Goal: Information Seeking & Learning: Learn about a topic

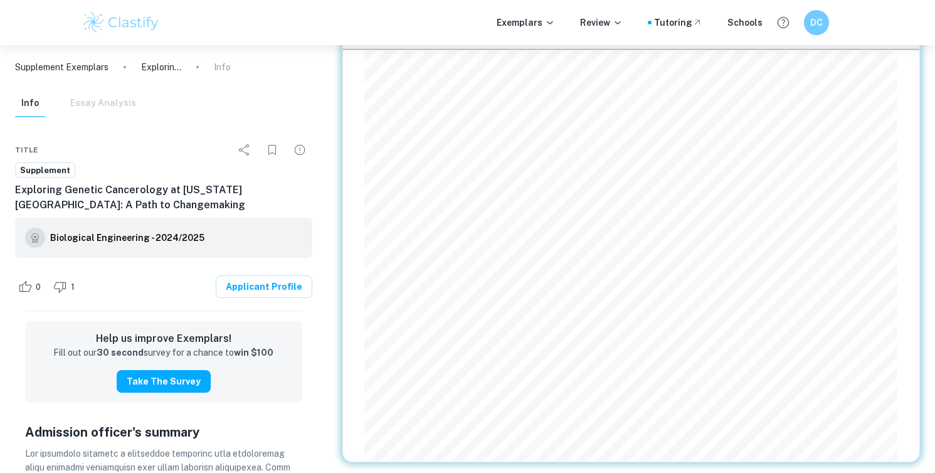
scroll to position [71, 0]
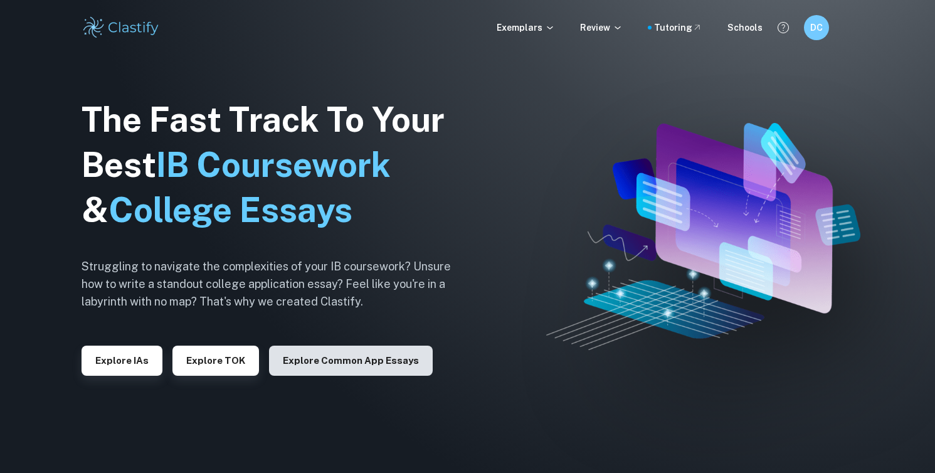
click at [277, 347] on button "Explore Common App essays" at bounding box center [351, 361] width 164 height 30
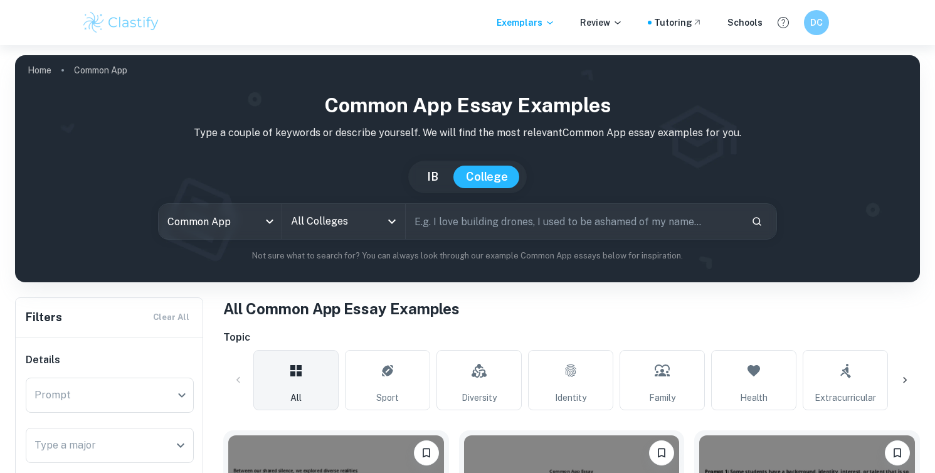
click at [309, 226] on input "All Colleges" at bounding box center [334, 221] width 93 height 24
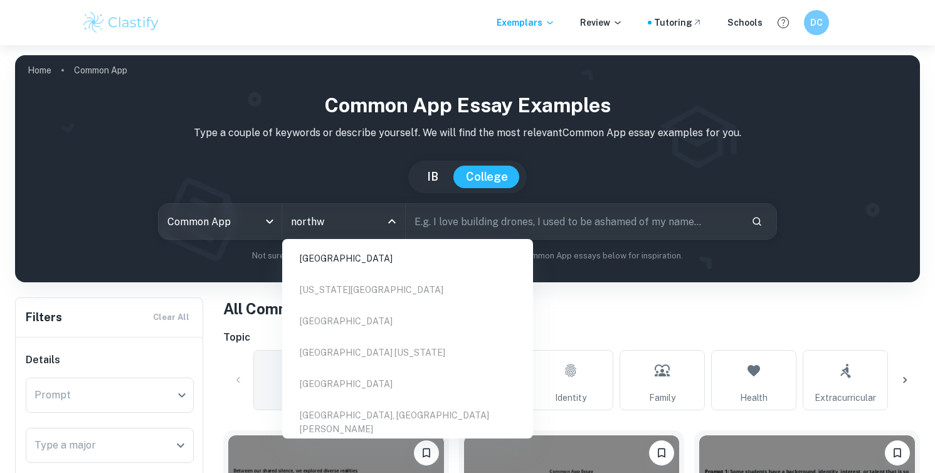
click at [347, 258] on li "[GEOGRAPHIC_DATA]" at bounding box center [407, 258] width 241 height 29
type input "northw"
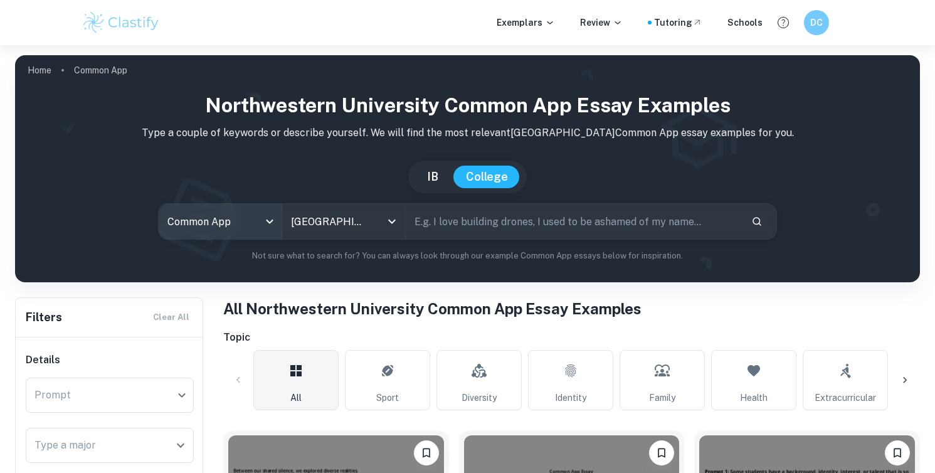
click at [261, 230] on body "We value your privacy We use cookies to enhance your browsing experience, serve…" at bounding box center [467, 281] width 935 height 473
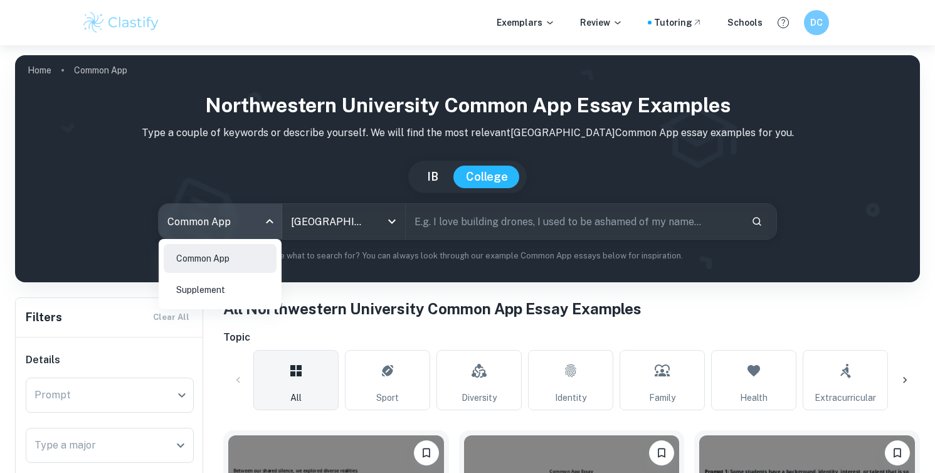
click at [243, 295] on li "Supplement" at bounding box center [220, 289] width 113 height 29
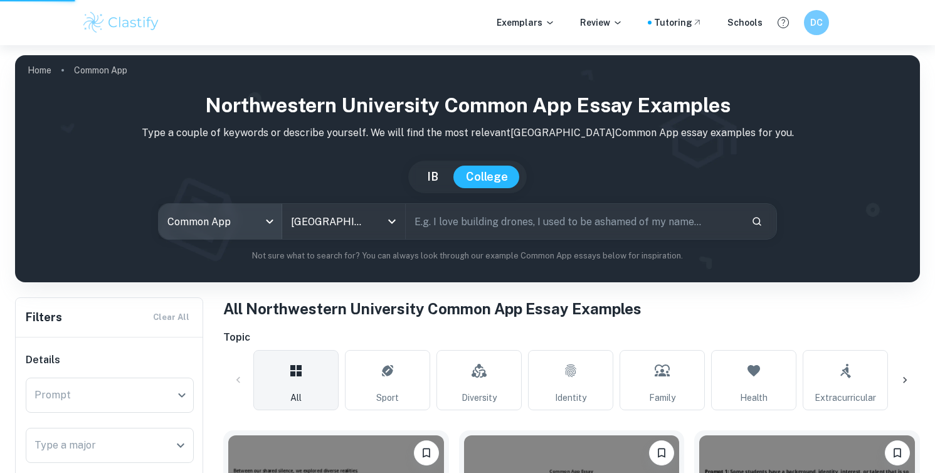
type input "supplement"
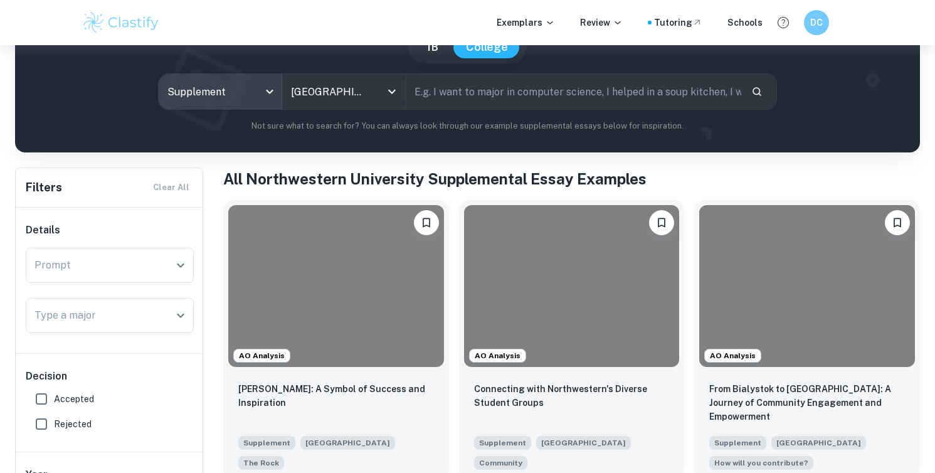
scroll to position [142, 0]
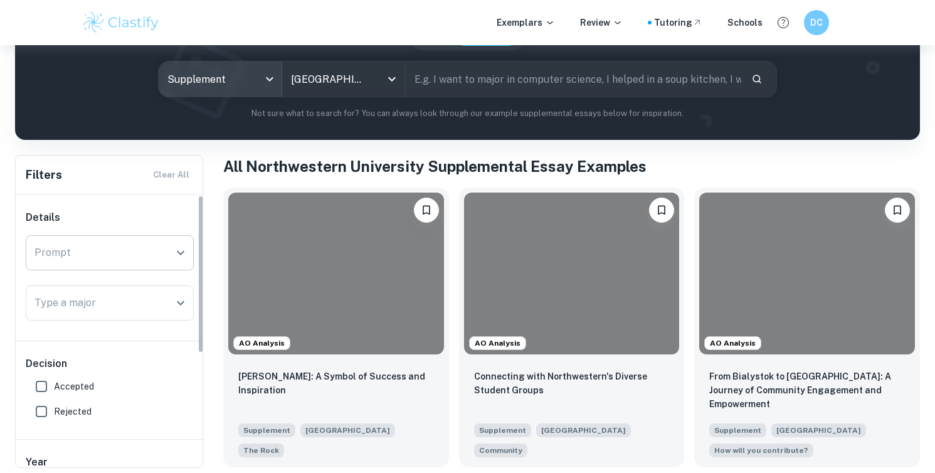
click at [172, 248] on div at bounding box center [180, 253] width 16 height 18
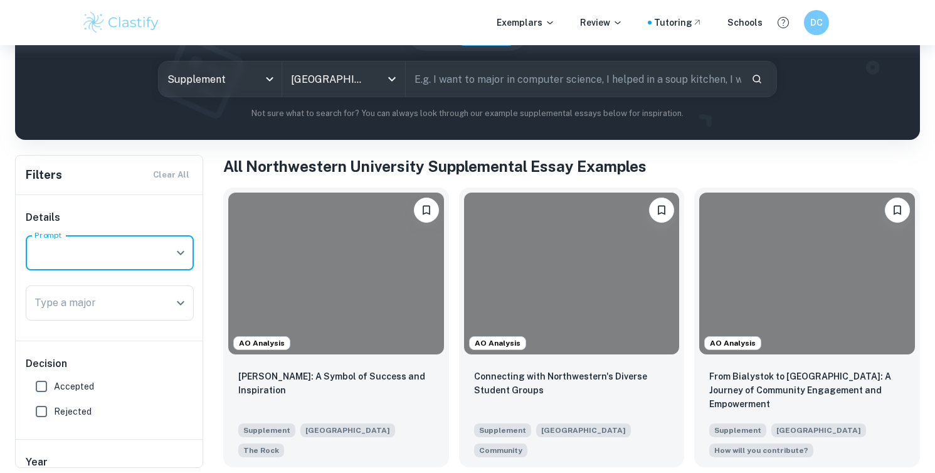
click at [175, 251] on icon "Open" at bounding box center [180, 252] width 15 height 15
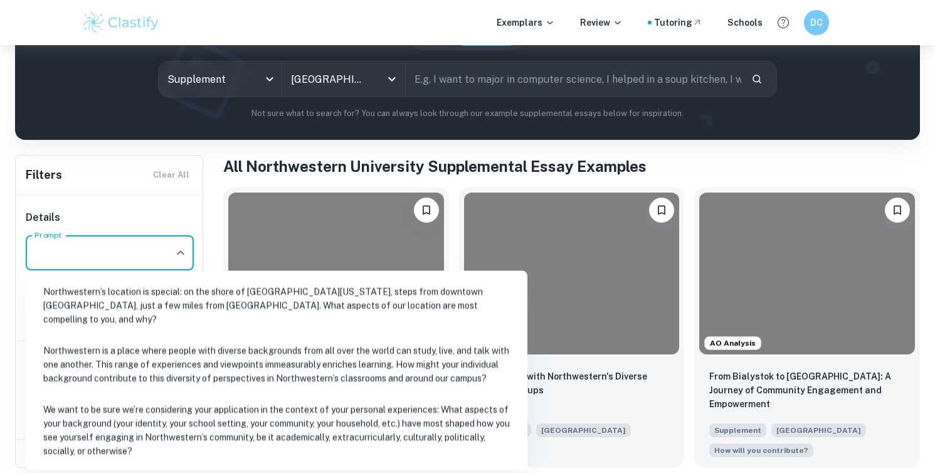
scroll to position [218, 0]
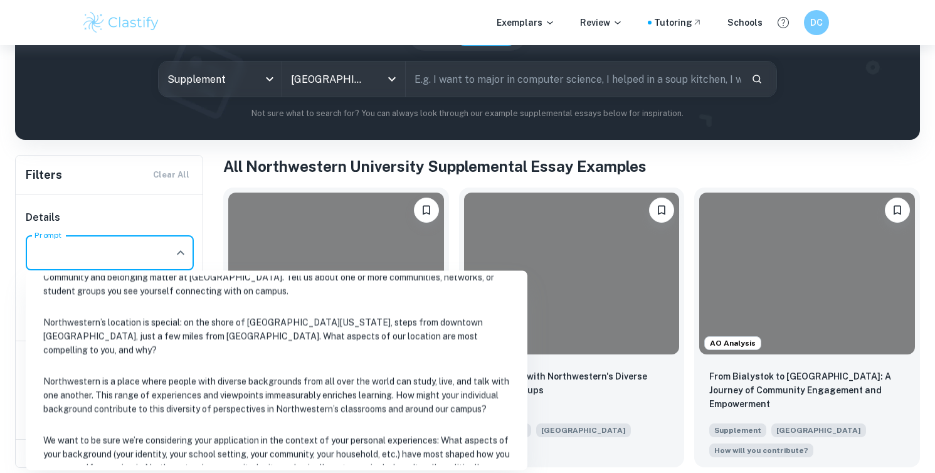
click at [198, 330] on li "Northwestern’s location is special: on the shore of [GEOGRAPHIC_DATA][US_STATE]…" at bounding box center [277, 336] width 492 height 56
type input "Northwestern’s location is special: on the shore of [GEOGRAPHIC_DATA][US_STATE]…"
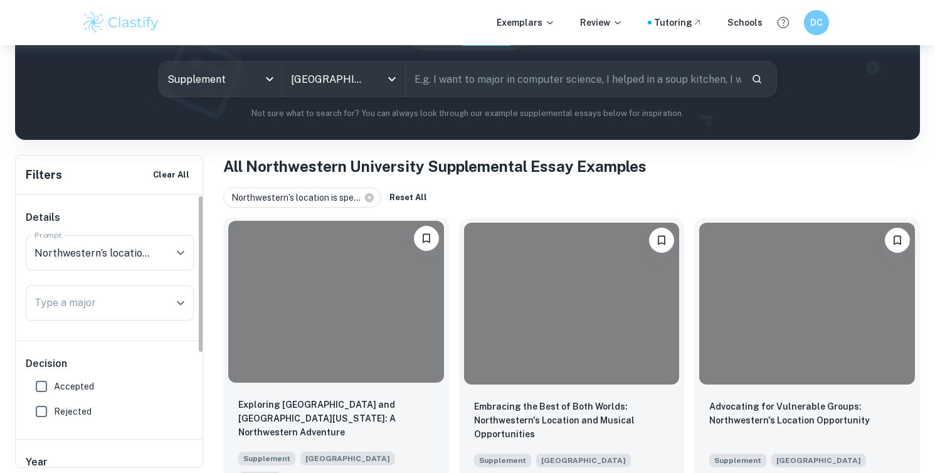
scroll to position [166, 0]
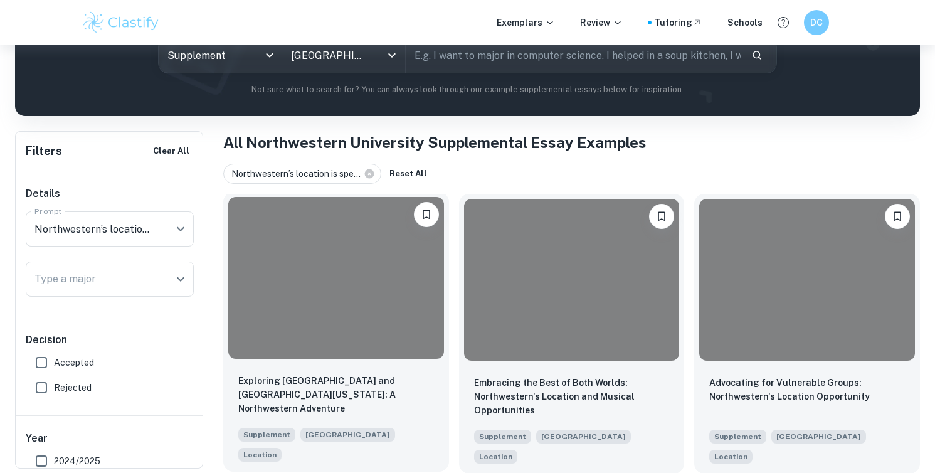
click at [394, 281] on div at bounding box center [336, 278] width 216 height 162
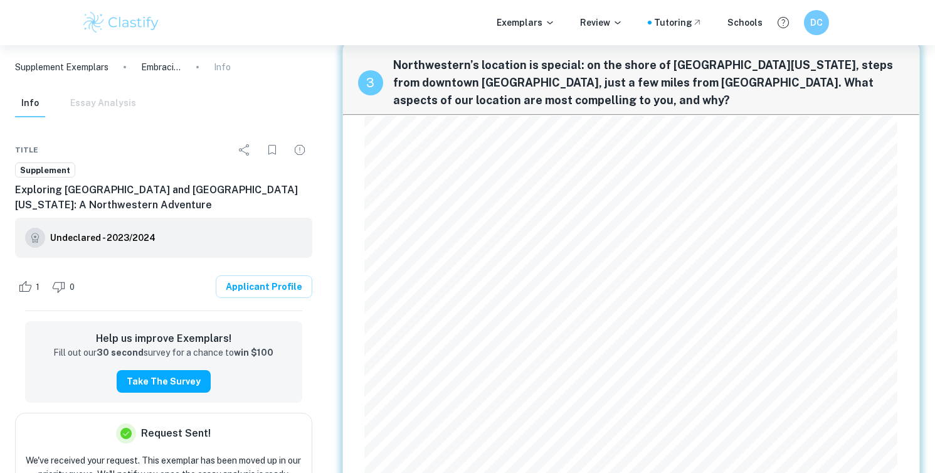
scroll to position [1317, 0]
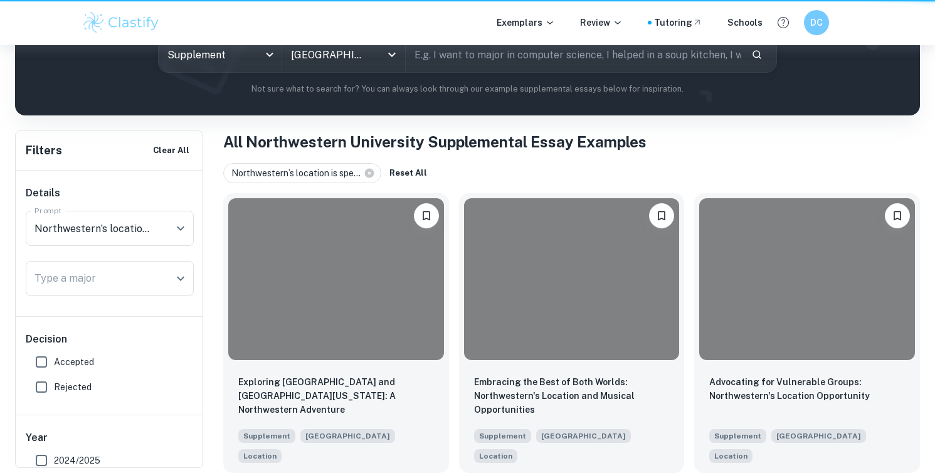
scroll to position [166, 0]
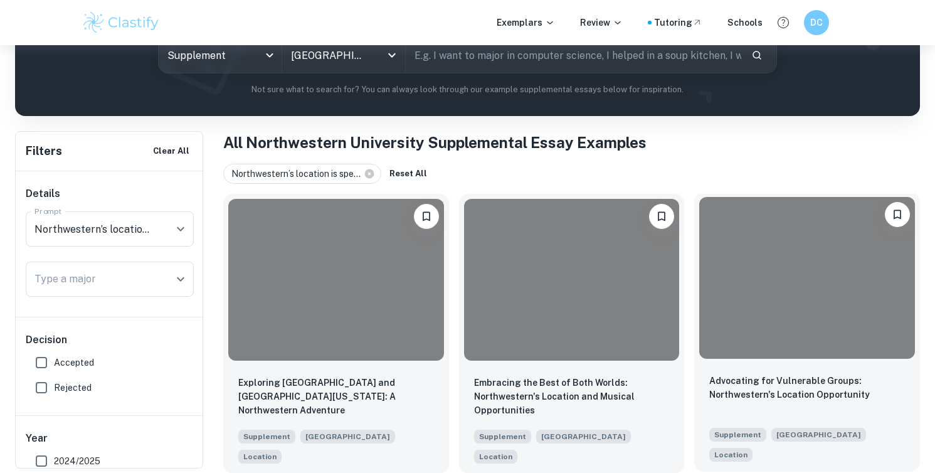
click at [761, 371] on div "Advocating for Vulnerable Groups: Northwestern's Location Opportunity Supplemen…" at bounding box center [807, 418] width 226 height 108
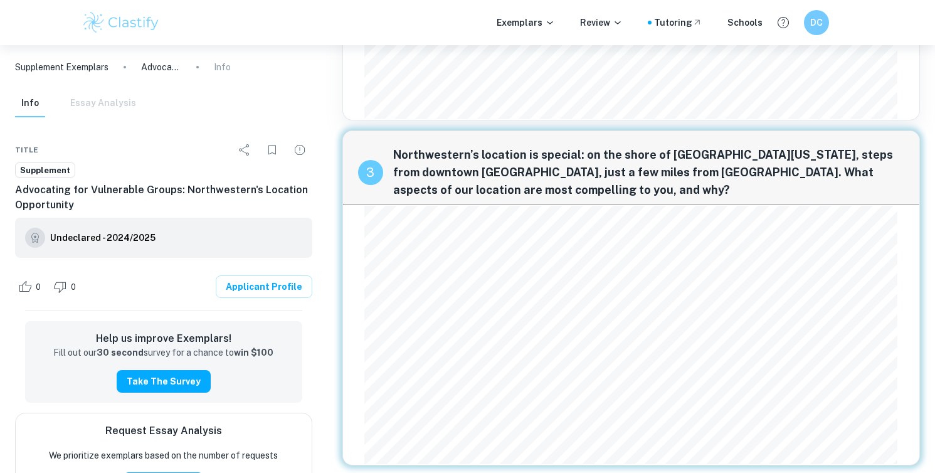
scroll to position [739, 0]
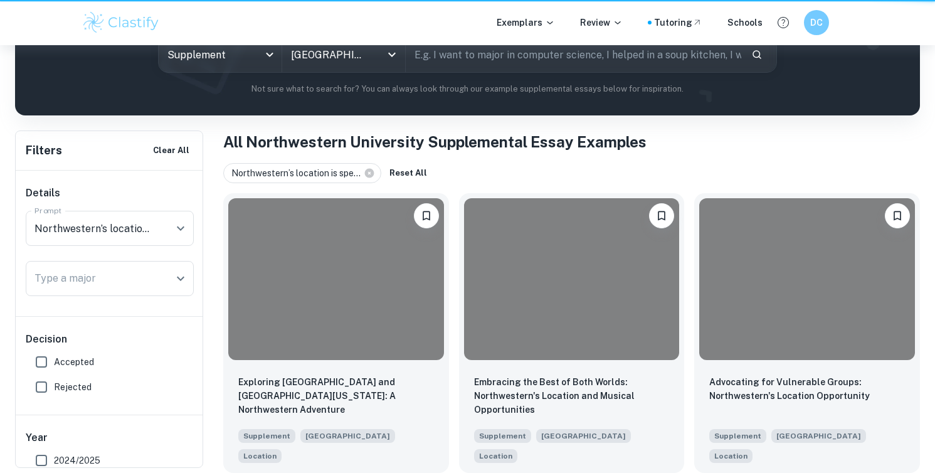
scroll to position [166, 0]
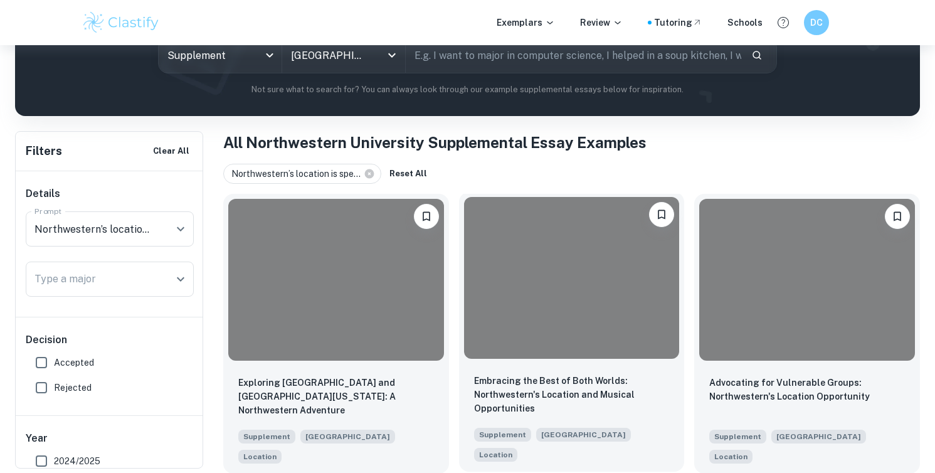
click at [566, 361] on div at bounding box center [572, 278] width 226 height 172
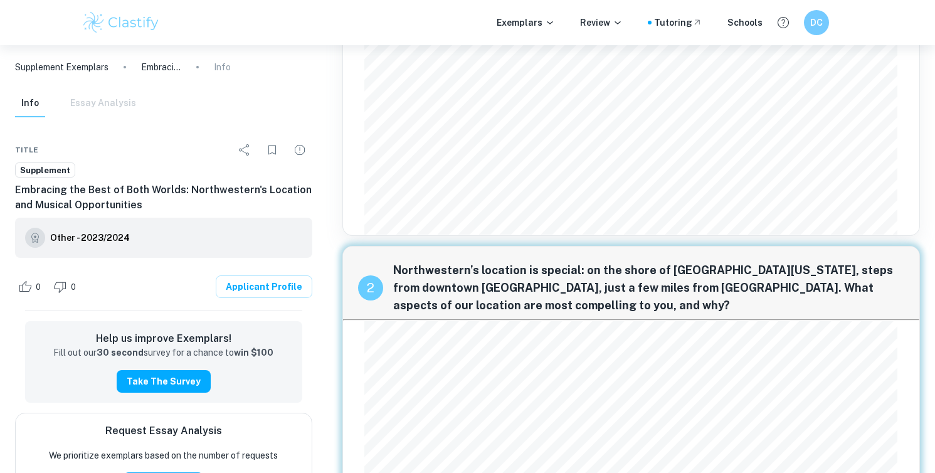
scroll to position [584, 0]
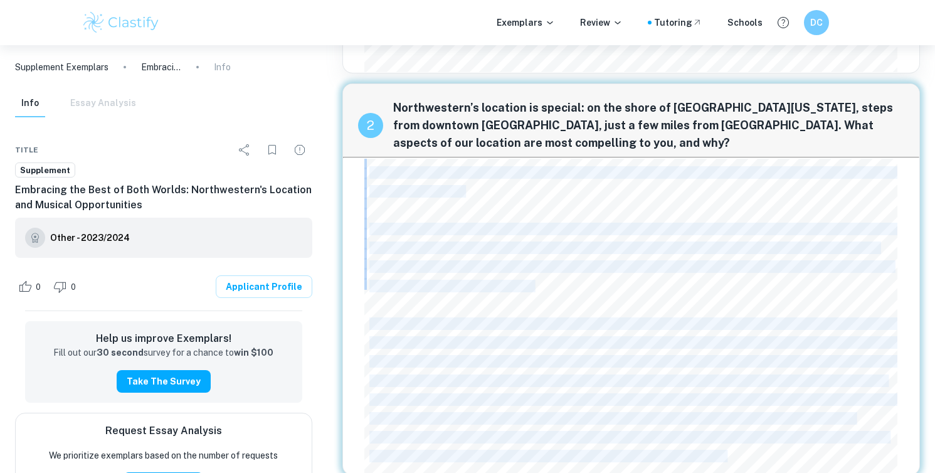
drag, startPoint x: 762, startPoint y: 435, endPoint x: 370, endPoint y: 154, distance: 482.2
click at [370, 159] on div "I think [PERSON_NAME][US_STATE] put it best– "You get the best of both worlds /…" at bounding box center [630, 316] width 533 height 315
copy body "L ipsum Dolors Ametcon adi el sedd– "Eiu tem inc utla et dolo magnaa / Enima mi…"
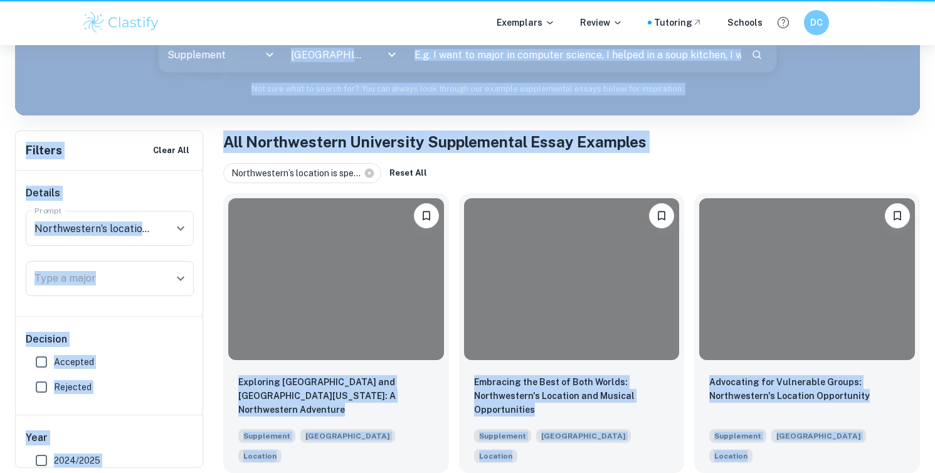
scroll to position [166, 0]
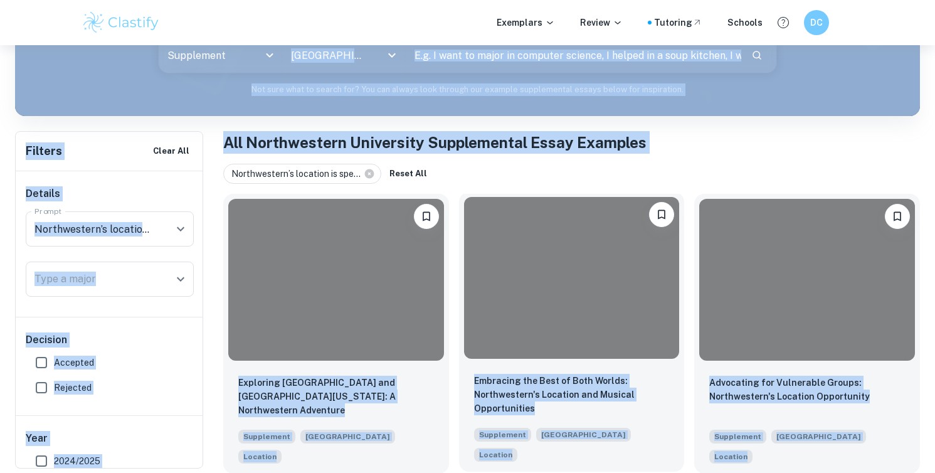
click at [523, 247] on div at bounding box center [572, 278] width 216 height 162
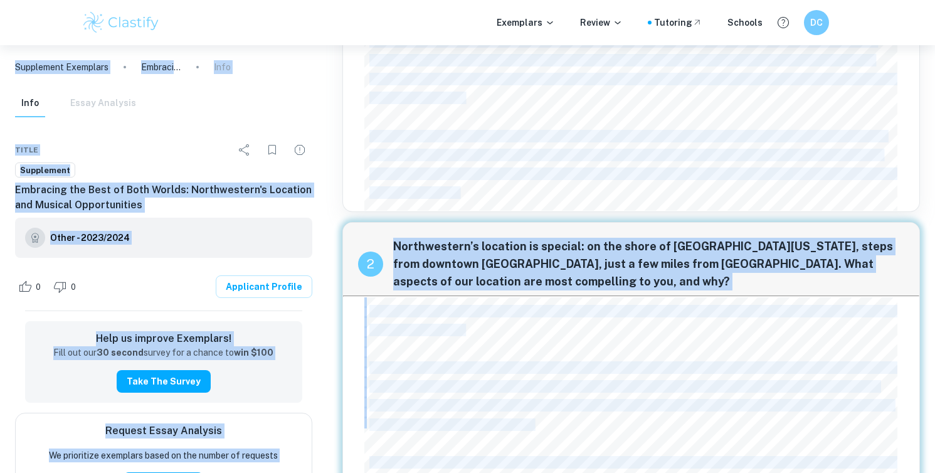
scroll to position [584, 0]
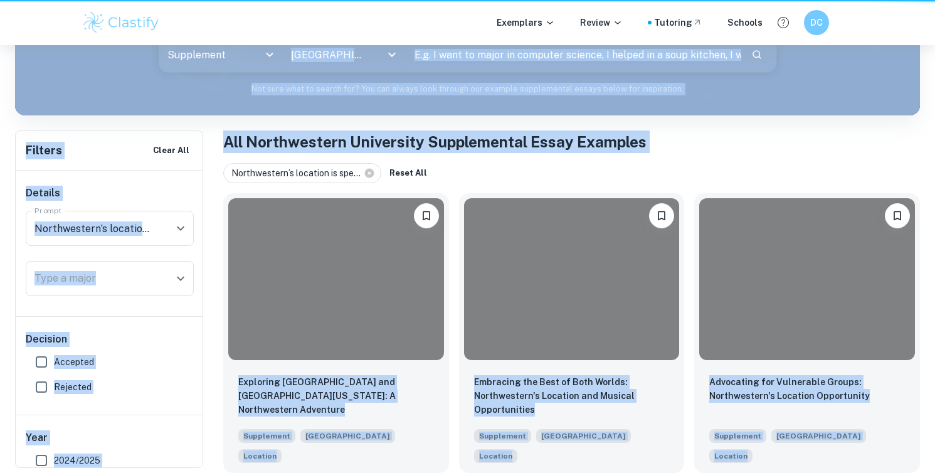
scroll to position [166, 0]
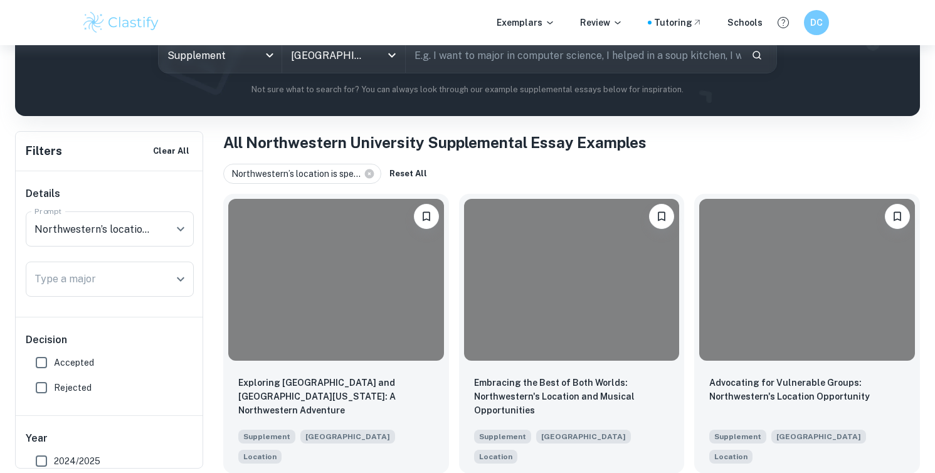
click at [452, 378] on div "Embracing the Best of Both Worlds: Northwestern's Location and Musical Opportun…" at bounding box center [567, 329] width 236 height 290
click at [372, 374] on p "Exploring [GEOGRAPHIC_DATA] and [GEOGRAPHIC_DATA][US_STATE]: A Northwestern Adv…" at bounding box center [336, 394] width 196 height 41
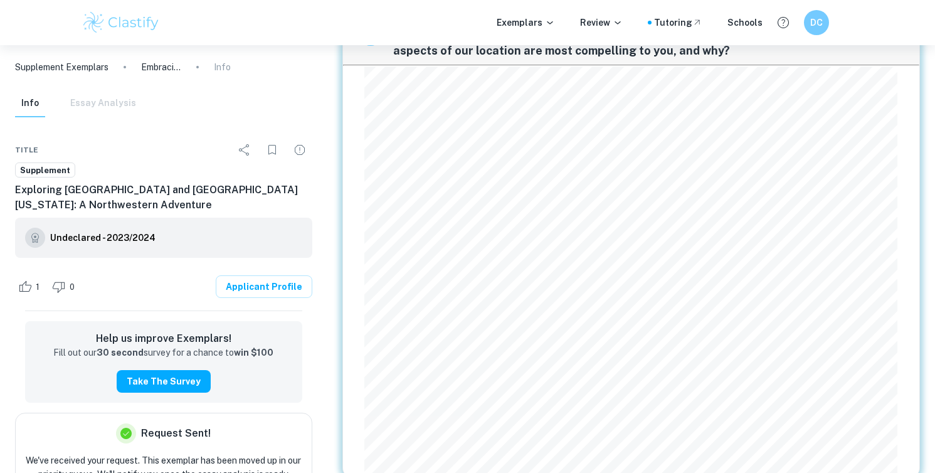
scroll to position [1382, 0]
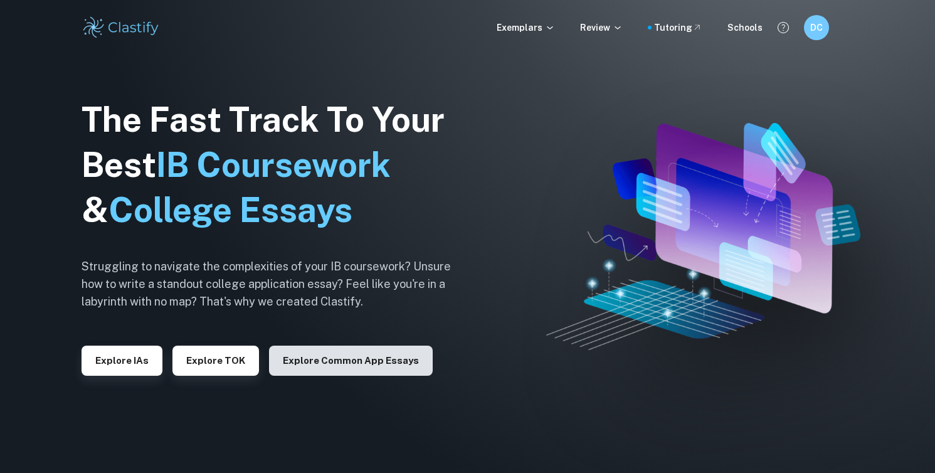
click at [313, 367] on button "Explore Common App essays" at bounding box center [351, 361] width 164 height 30
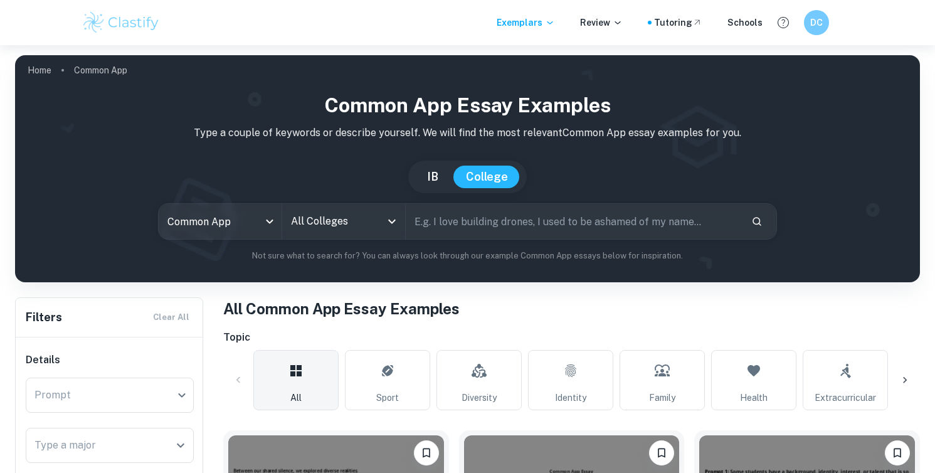
click at [358, 209] on input "All Colleges" at bounding box center [334, 221] width 93 height 24
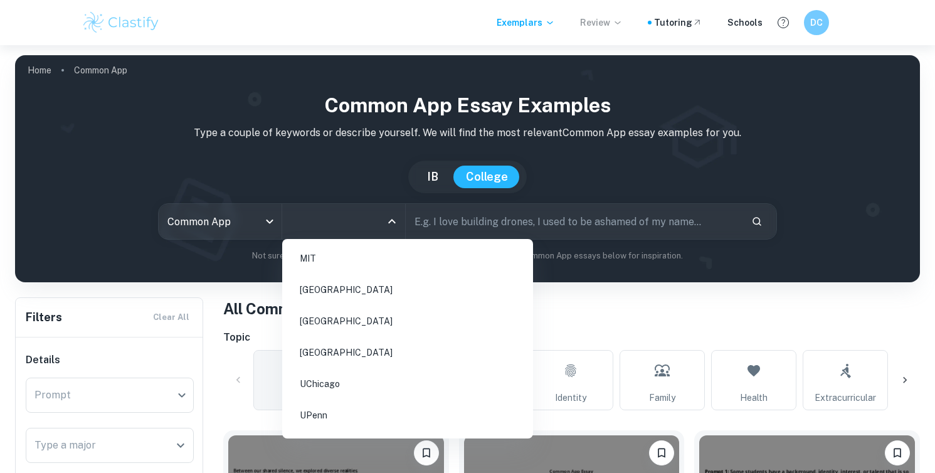
click at [603, 28] on p "Review" at bounding box center [601, 23] width 43 height 14
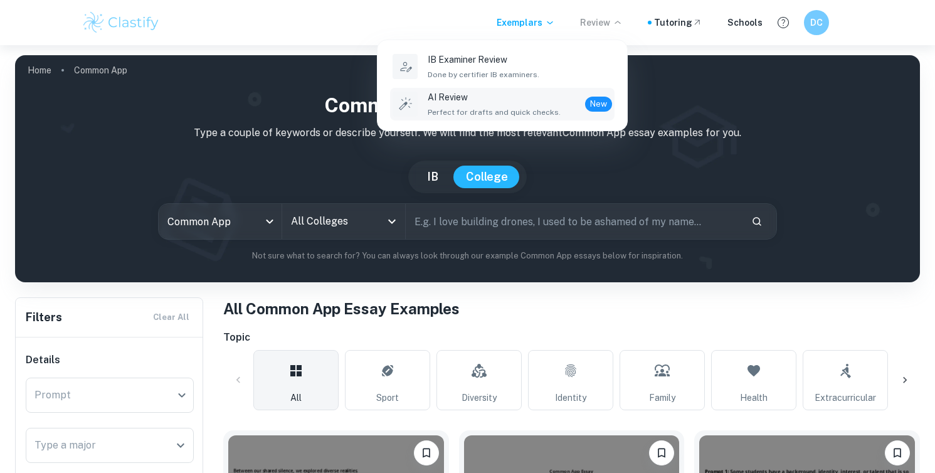
click at [544, 107] on span "Perfect for drafts and quick checks." at bounding box center [494, 112] width 133 height 11
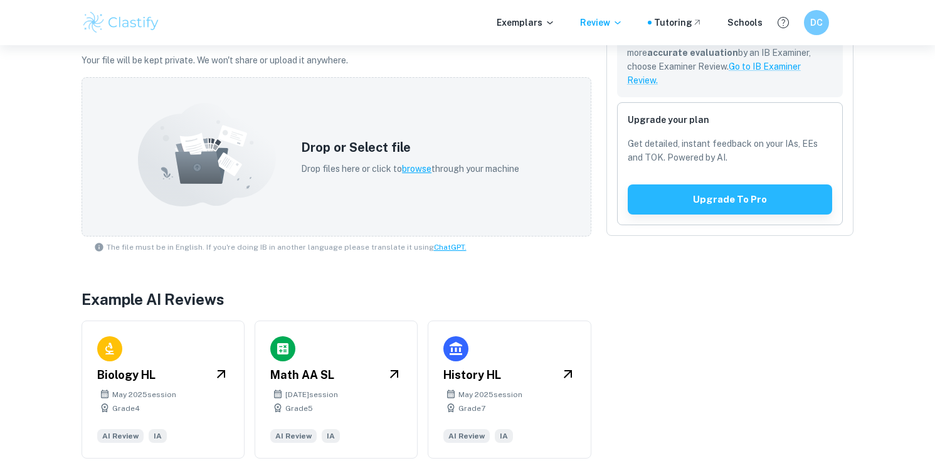
scroll to position [264, 0]
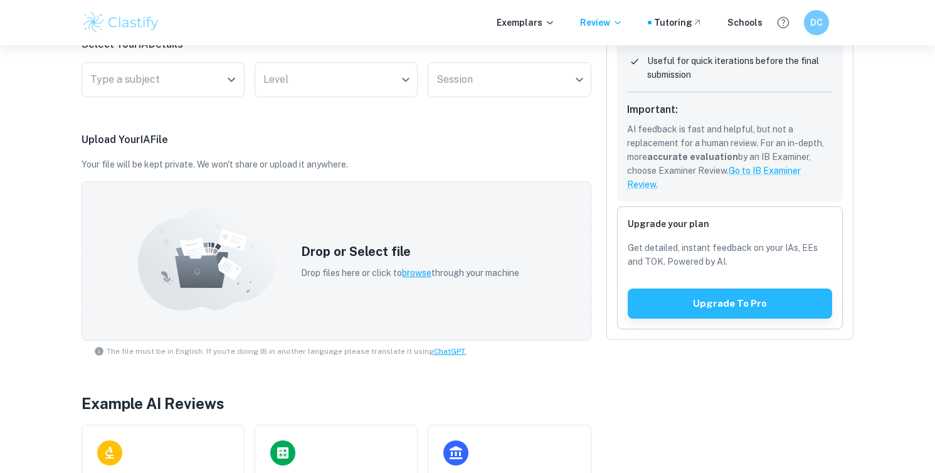
click at [134, 33] on img at bounding box center [122, 22] width 80 height 25
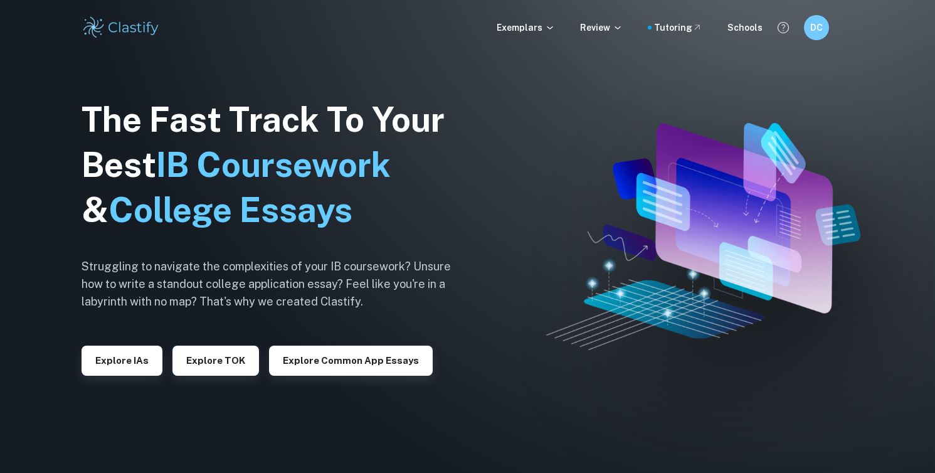
click at [65, 277] on img at bounding box center [467, 236] width 935 height 473
click at [297, 338] on div "Explore Common App essays" at bounding box center [346, 355] width 174 height 40
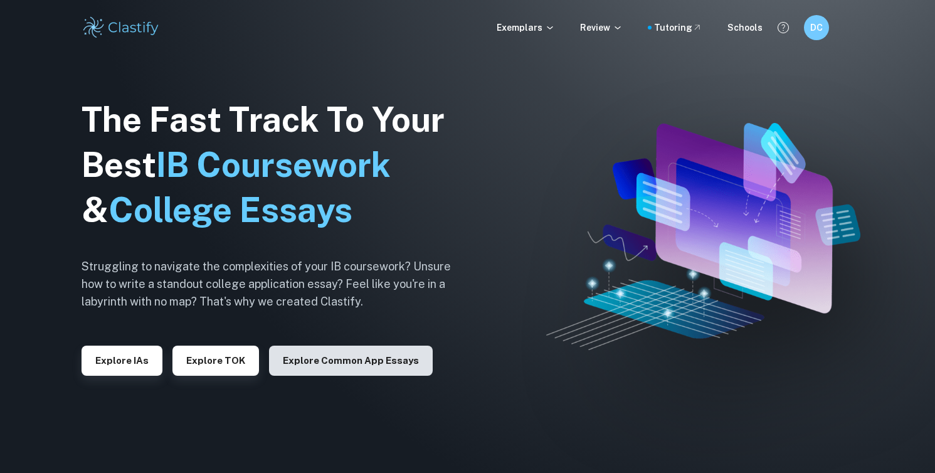
click at [297, 352] on button "Explore Common App essays" at bounding box center [351, 361] width 164 height 30
